Goal: Task Accomplishment & Management: Manage account settings

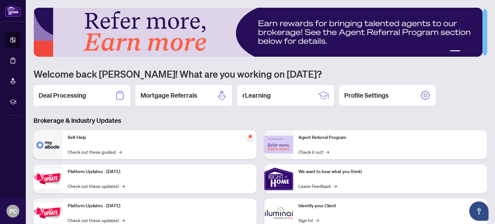
click at [101, 96] on div "Deal Processing" at bounding box center [82, 95] width 97 height 21
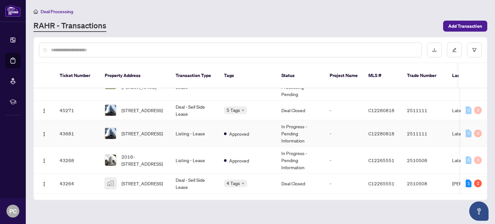
scroll to position [32, 0]
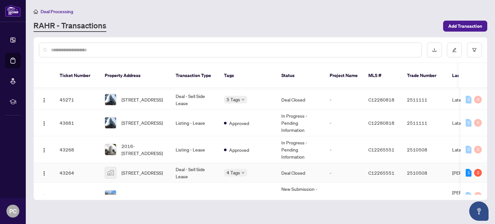
click at [195, 163] on td "Deal - Sell Side Lease" at bounding box center [194, 173] width 48 height 20
